Goal: Task Accomplishment & Management: Manage account settings

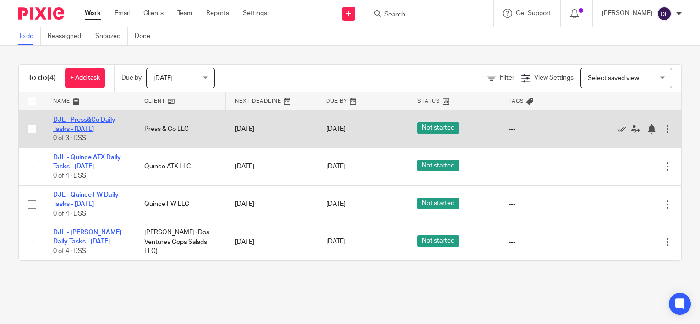
click at [97, 130] on link "DJL - Press&Co Daily Tasks - [DATE]" at bounding box center [84, 125] width 62 height 16
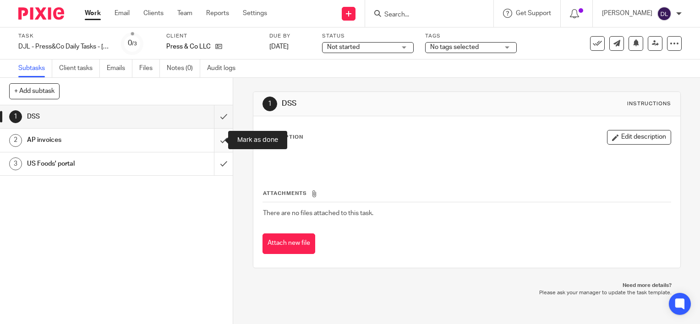
click at [211, 144] on input "submit" at bounding box center [116, 140] width 233 height 23
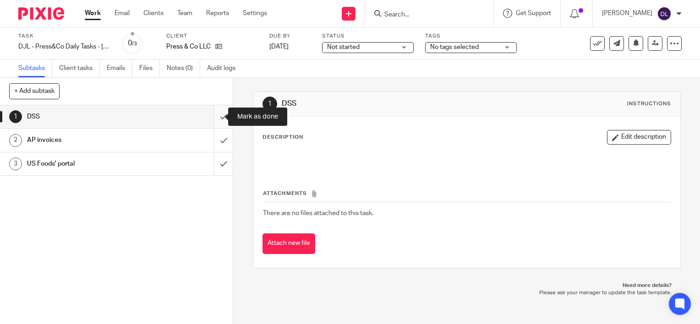
click at [212, 122] on input "submit" at bounding box center [116, 116] width 233 height 23
click at [95, 11] on link "Work" at bounding box center [93, 13] width 16 height 9
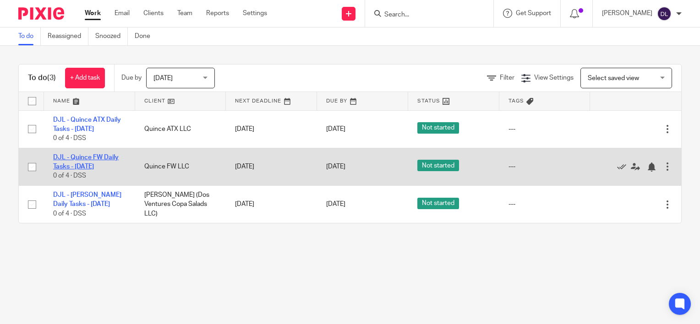
click at [80, 163] on link "DJL - Quince FW Daily Tasks - [DATE]" at bounding box center [85, 162] width 65 height 16
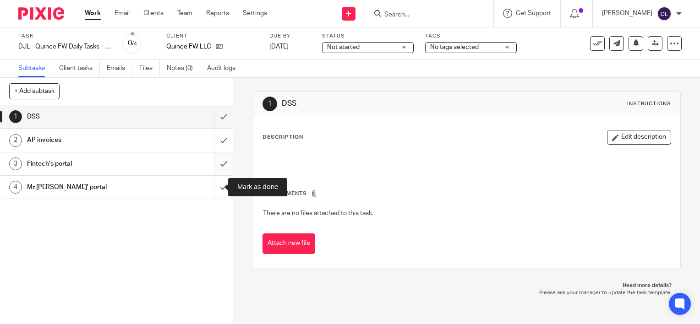
drag, startPoint x: 216, startPoint y: 185, endPoint x: 218, endPoint y: 165, distance: 20.7
click at [216, 185] on input "submit" at bounding box center [116, 187] width 233 height 23
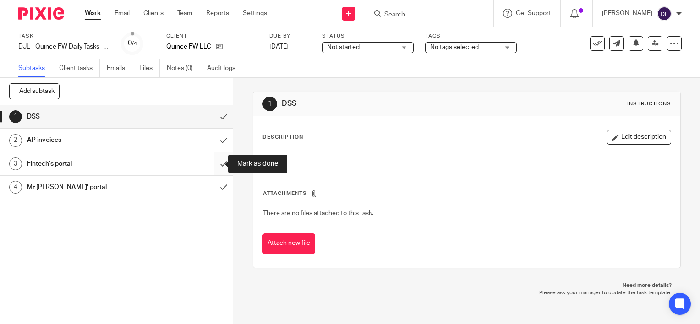
click at [218, 161] on input "submit" at bounding box center [116, 164] width 233 height 23
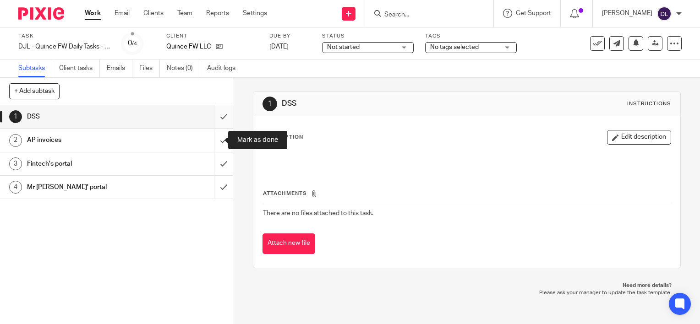
drag, startPoint x: 212, startPoint y: 141, endPoint x: 214, endPoint y: 114, distance: 26.6
click at [212, 141] on input "submit" at bounding box center [116, 140] width 233 height 23
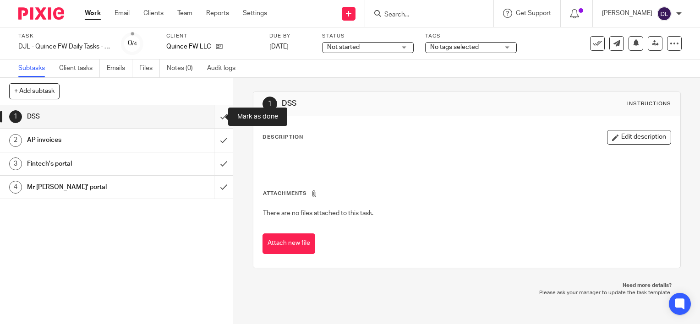
click at [214, 112] on input "submit" at bounding box center [116, 116] width 233 height 23
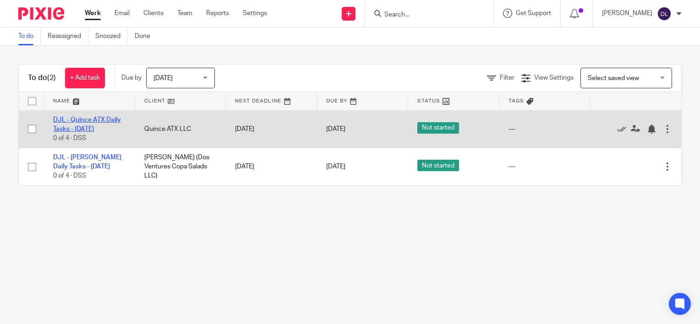
click at [94, 126] on link "DJL - Quince ATX Daily Tasks - [DATE]" at bounding box center [87, 125] width 68 height 16
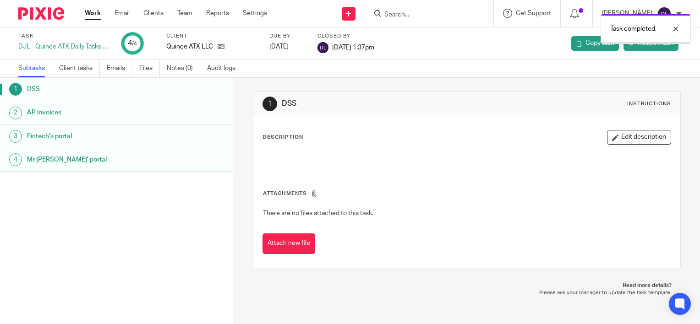
click at [92, 16] on link "Work" at bounding box center [93, 13] width 16 height 9
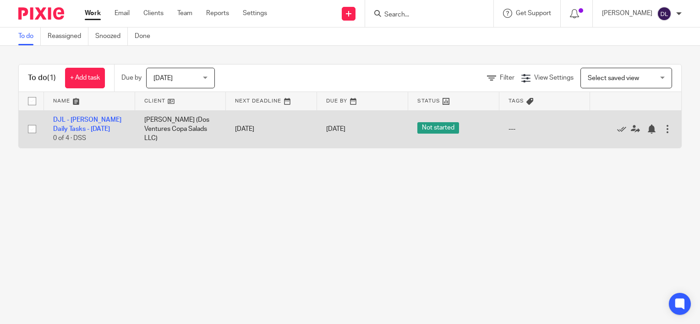
click at [663, 131] on div at bounding box center [667, 129] width 9 height 9
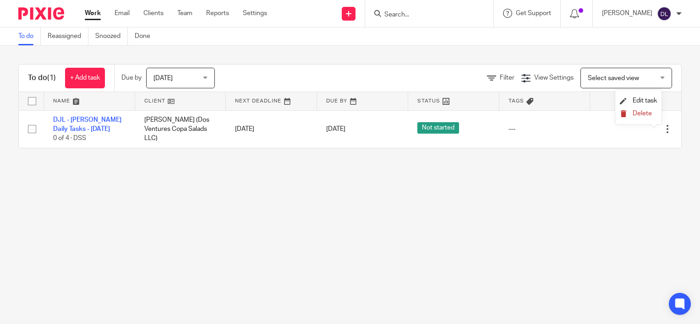
click at [638, 114] on span "Delete" at bounding box center [641, 113] width 19 height 6
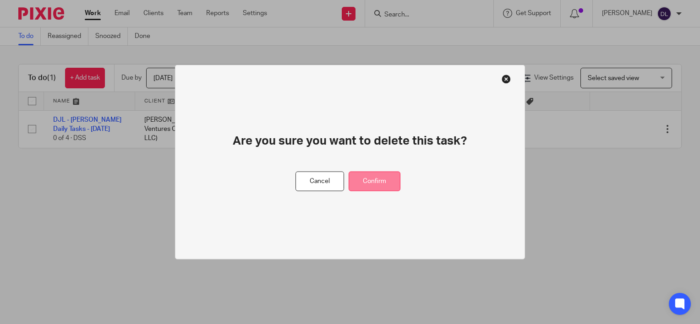
click at [367, 185] on button "Confirm" at bounding box center [375, 182] width 52 height 20
